Goal: Task Accomplishment & Management: Use online tool/utility

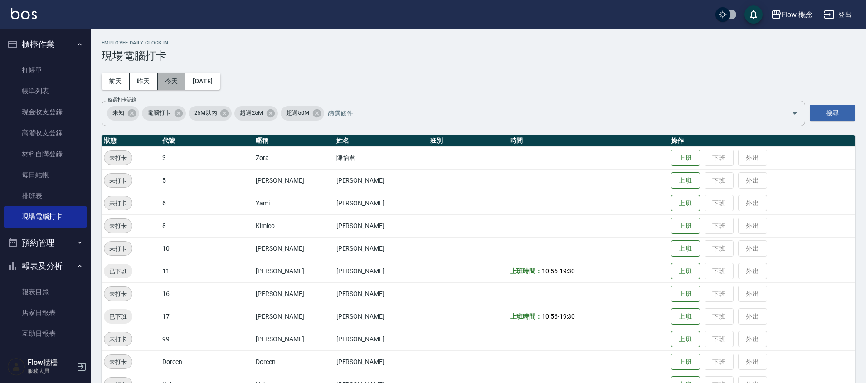
click at [166, 82] on button "今天" at bounding box center [172, 81] width 28 height 17
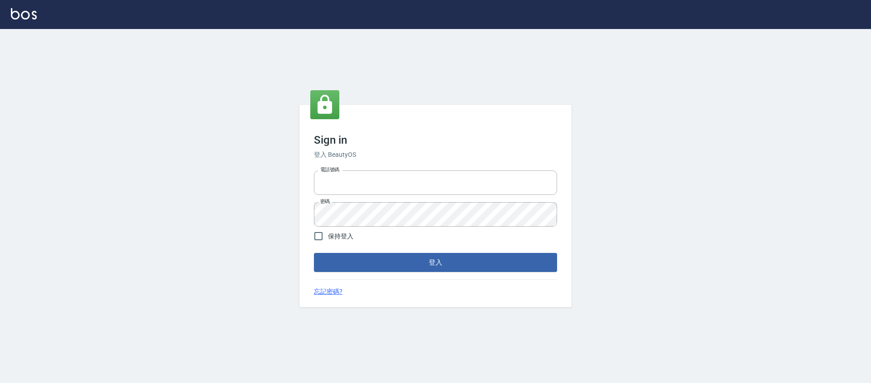
type input "25170116"
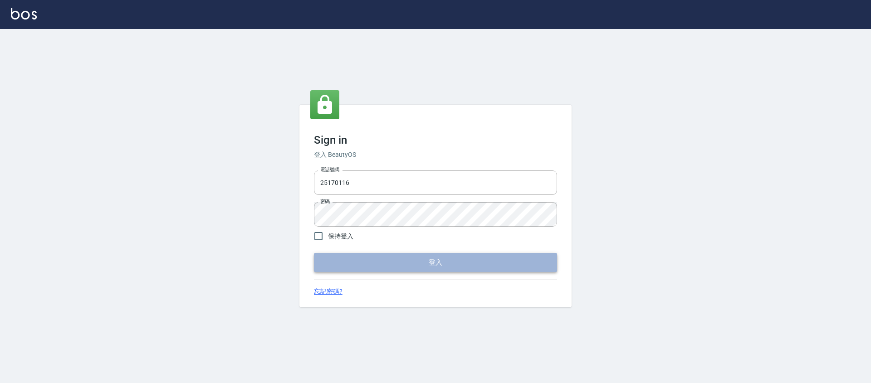
click at [428, 260] on button "登入" at bounding box center [435, 262] width 243 height 19
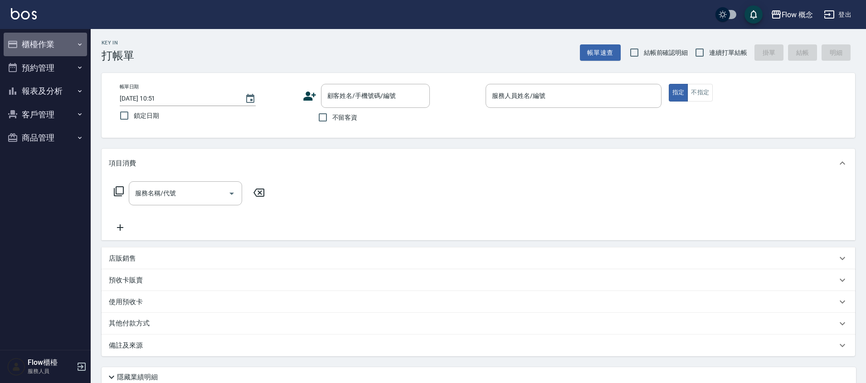
click at [29, 49] on button "櫃檯作業" at bounding box center [45, 45] width 83 height 24
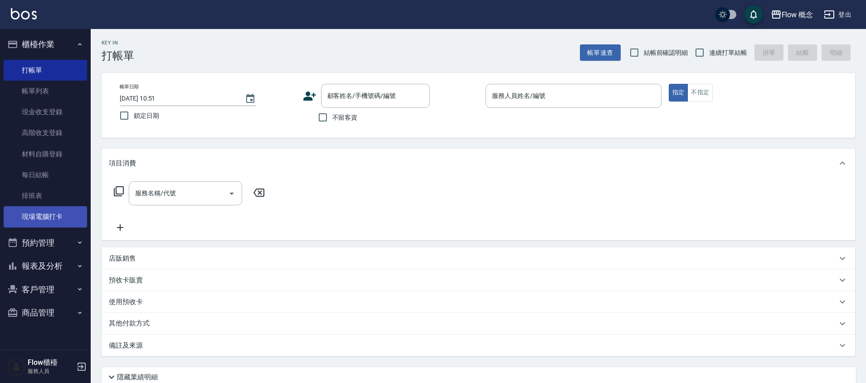
click at [45, 215] on link "現場電腦打卡" at bounding box center [45, 216] width 83 height 21
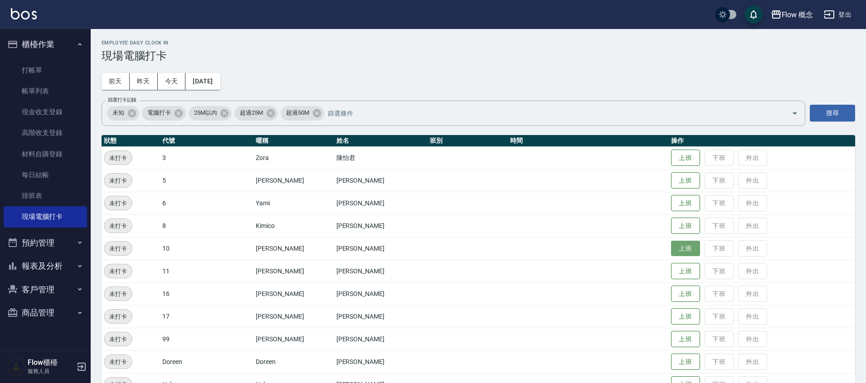
click at [671, 250] on button "上班" at bounding box center [685, 249] width 29 height 16
click at [671, 297] on button "上班" at bounding box center [685, 294] width 29 height 16
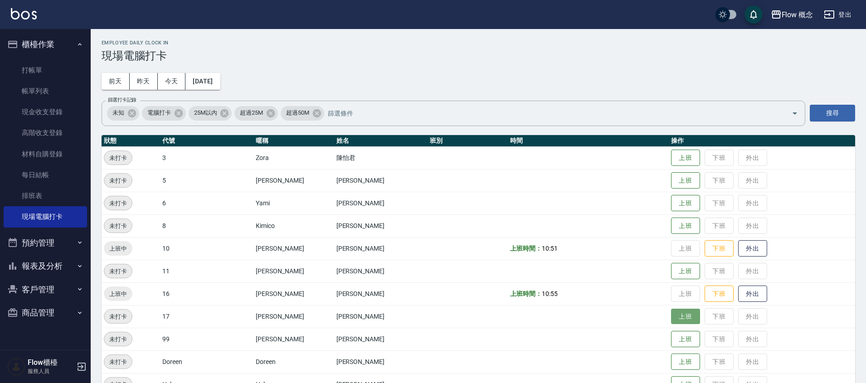
click at [671, 317] on button "上班" at bounding box center [685, 317] width 29 height 16
